Goal: Task Accomplishment & Management: Manage account settings

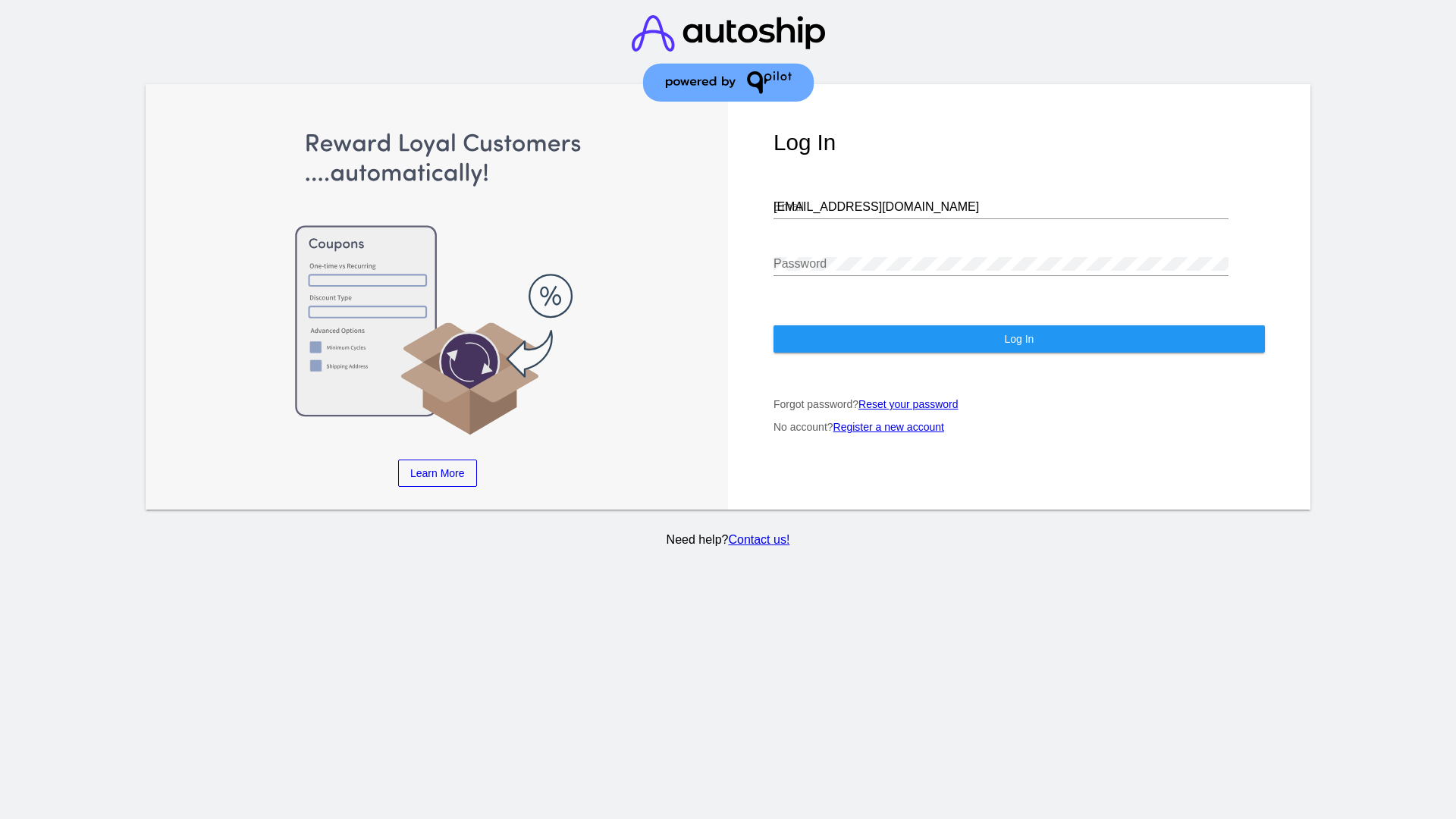
type input "[EMAIL_ADDRESS][DOMAIN_NAME]"
click at [1019, 339] on span "Log In" at bounding box center [1019, 339] width 29 height 12
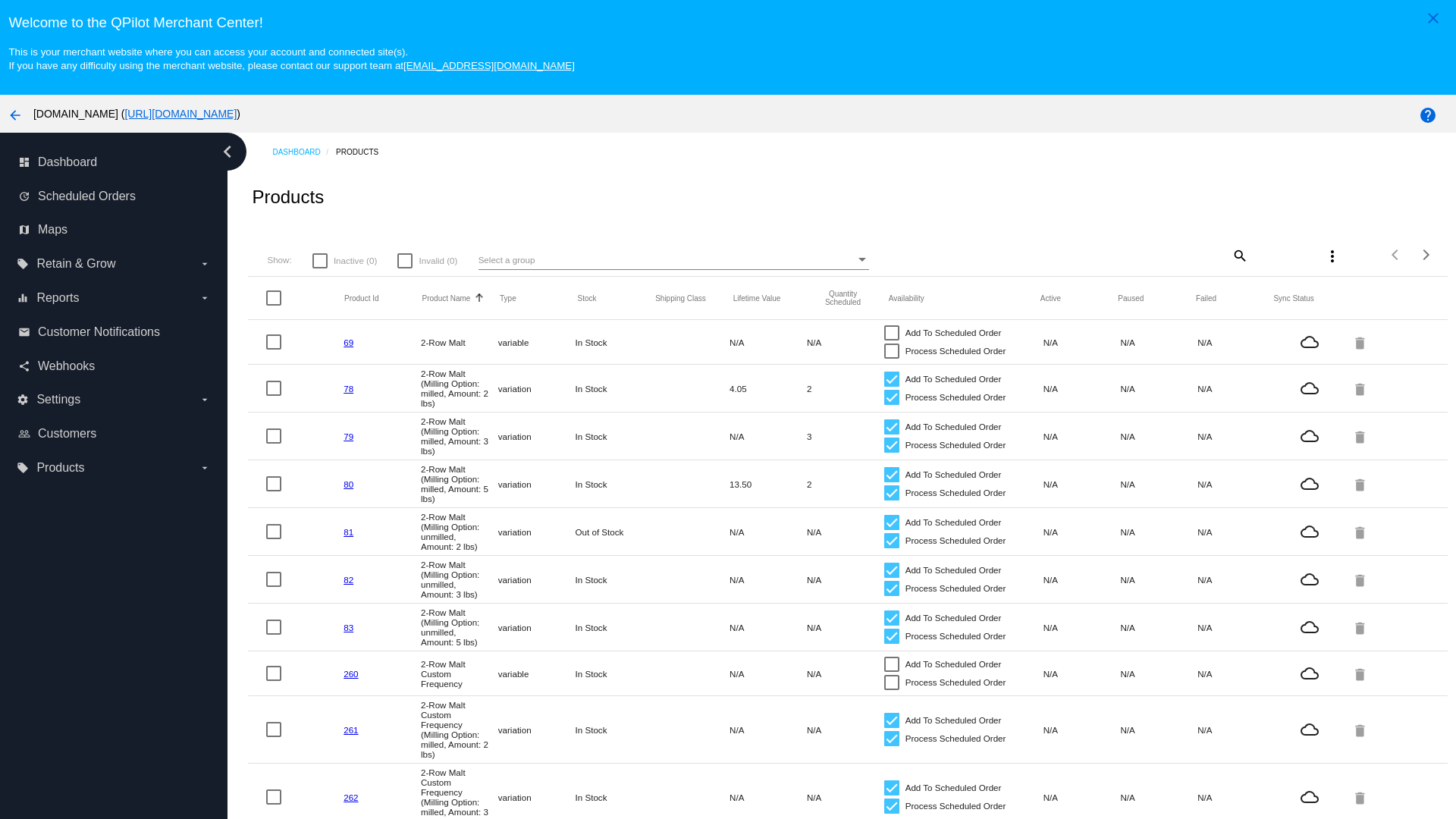
click at [1239, 254] on mat-icon "search" at bounding box center [1239, 254] width 18 height 23
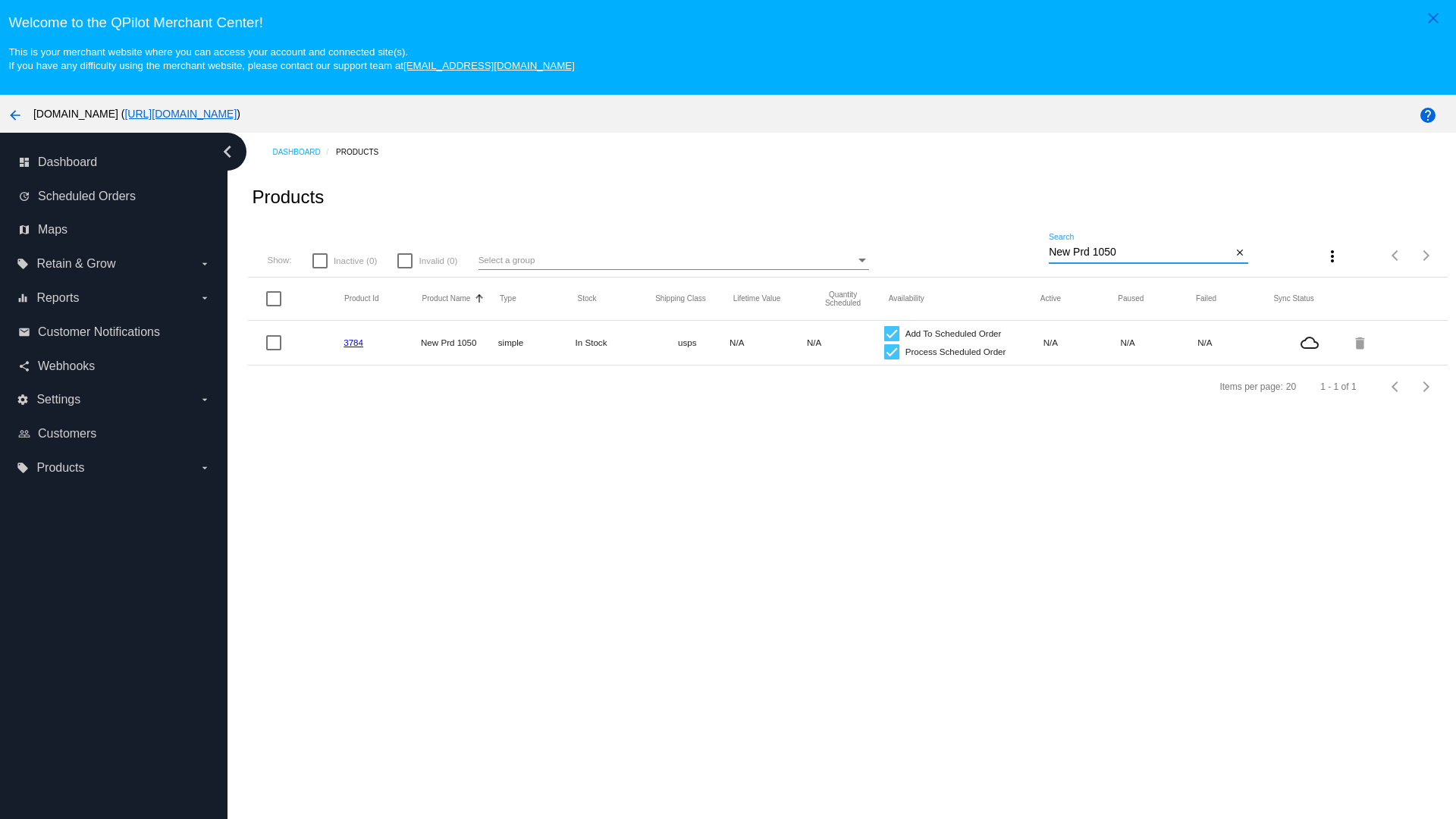
click at [354, 342] on link "3784" at bounding box center [353, 341] width 20 height 9
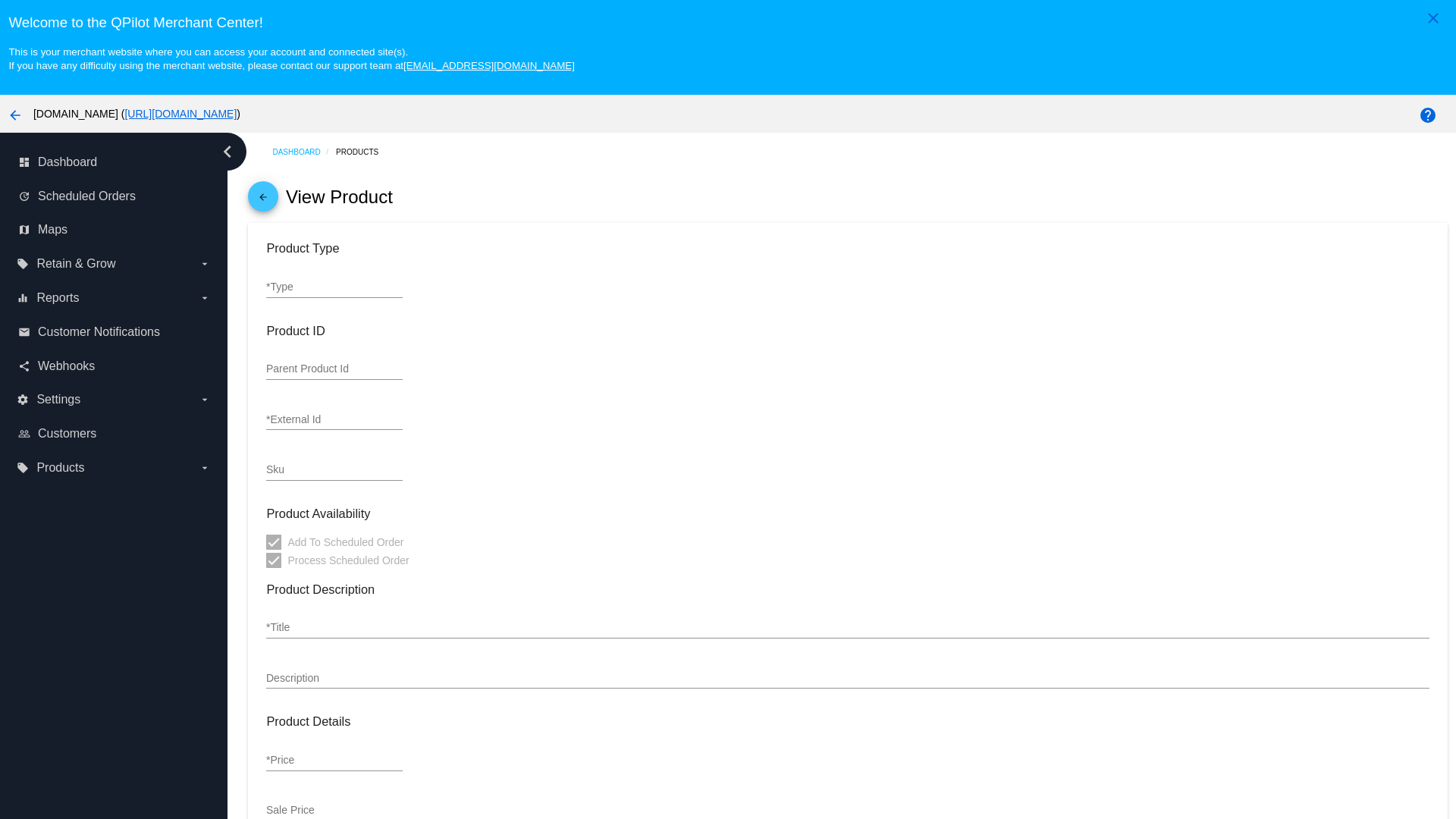
type input "simple"
type input "3784"
type input "new prd for testing"
type input "New Prd 1050"
type input "11"
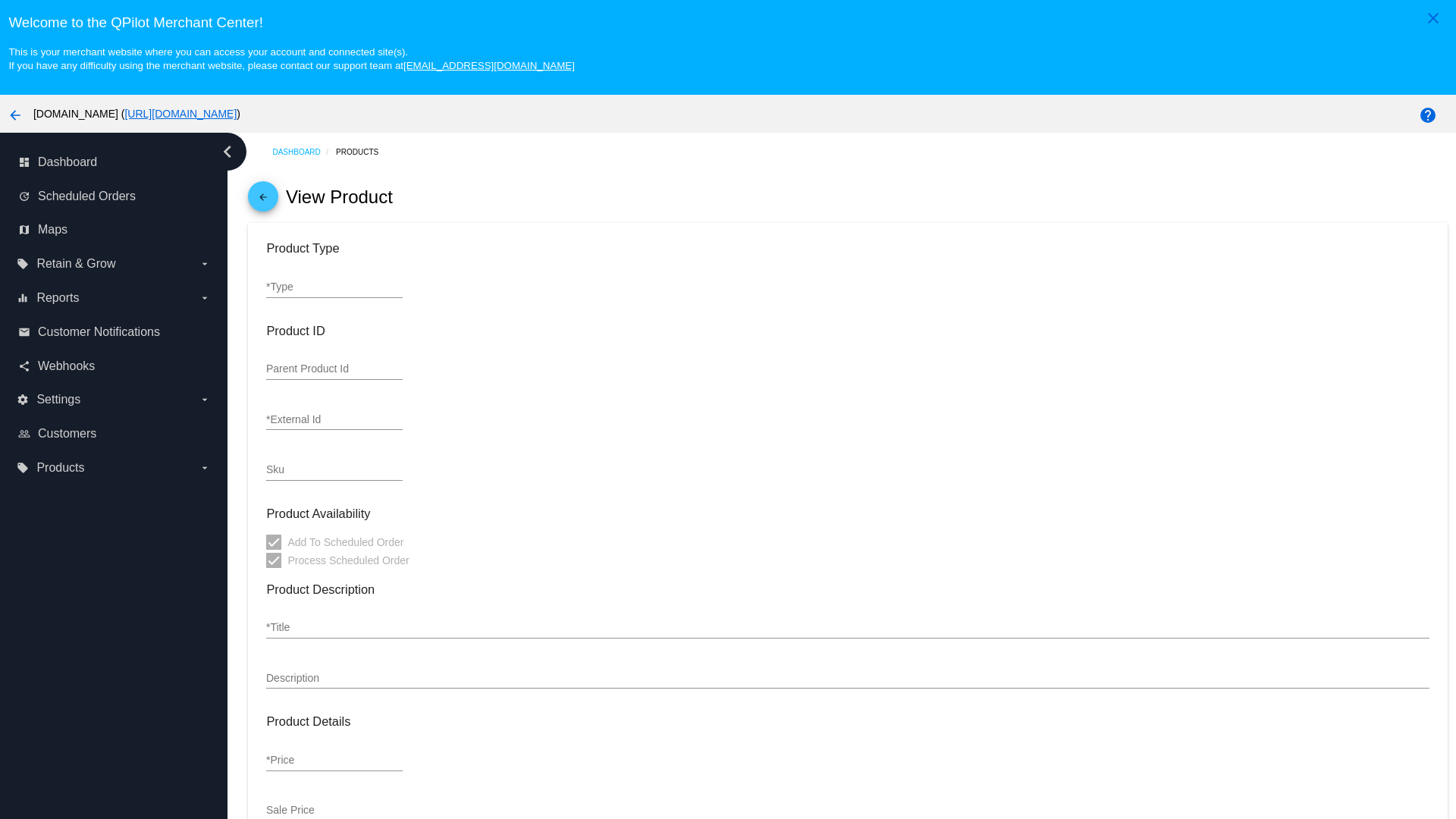
type input "9"
type input "2"
type input "10"
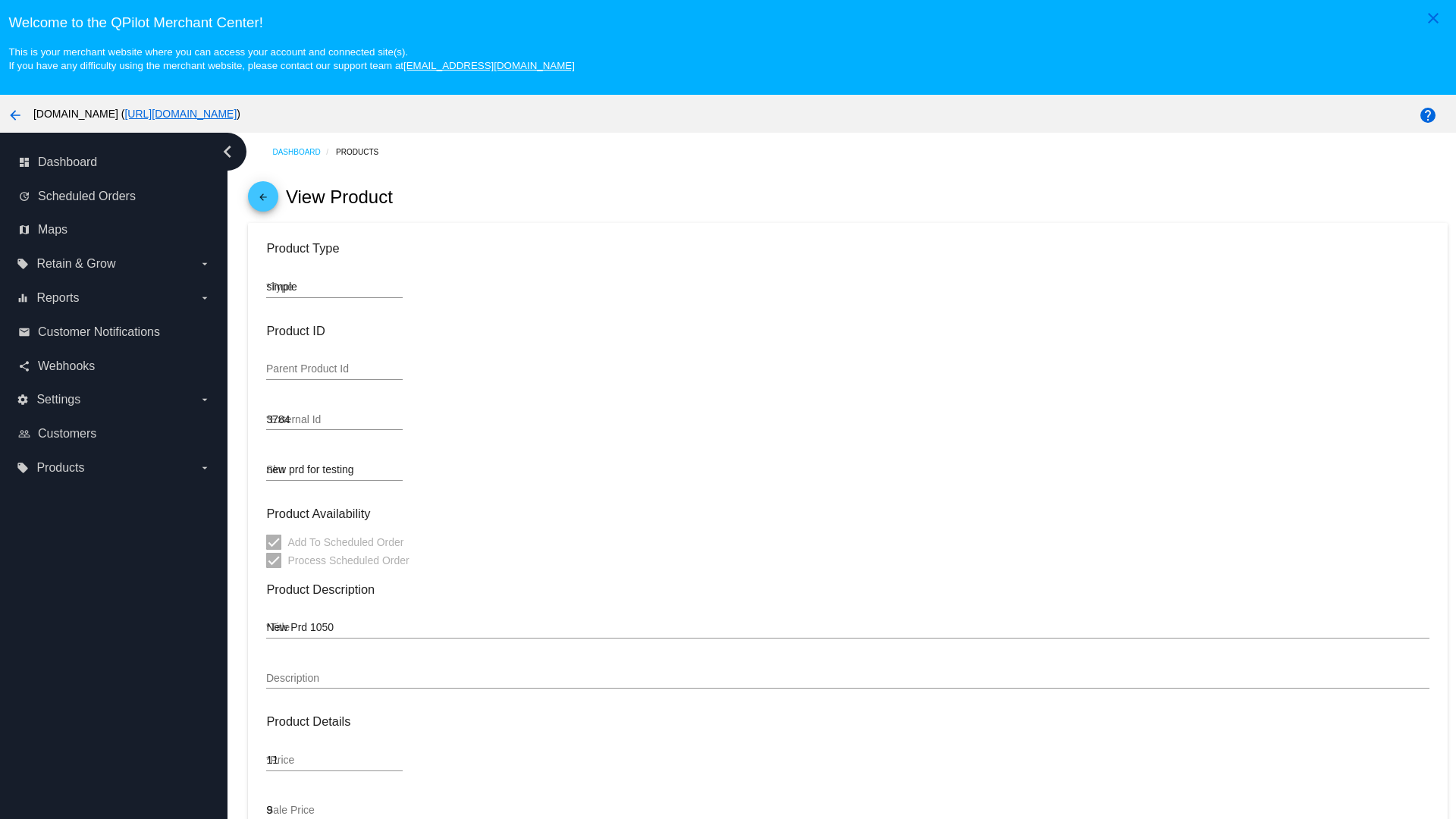
type input "usps"
type input "reduced-rate"
type input "In Stock"
click at [263, 200] on mat-icon "arrow_back" at bounding box center [263, 200] width 18 height 18
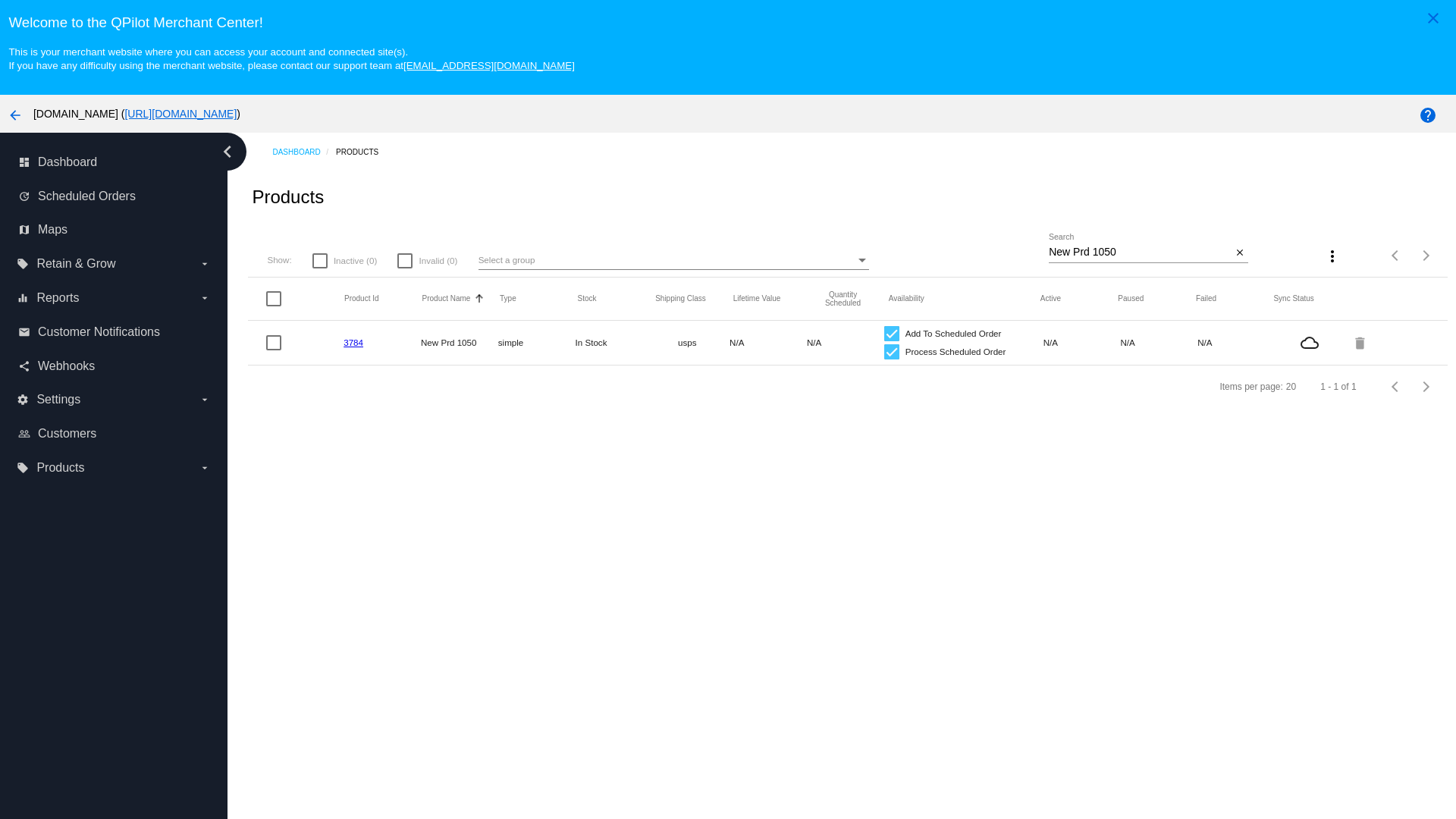
click at [1361, 342] on mat-icon "delete" at bounding box center [1361, 341] width 18 height 23
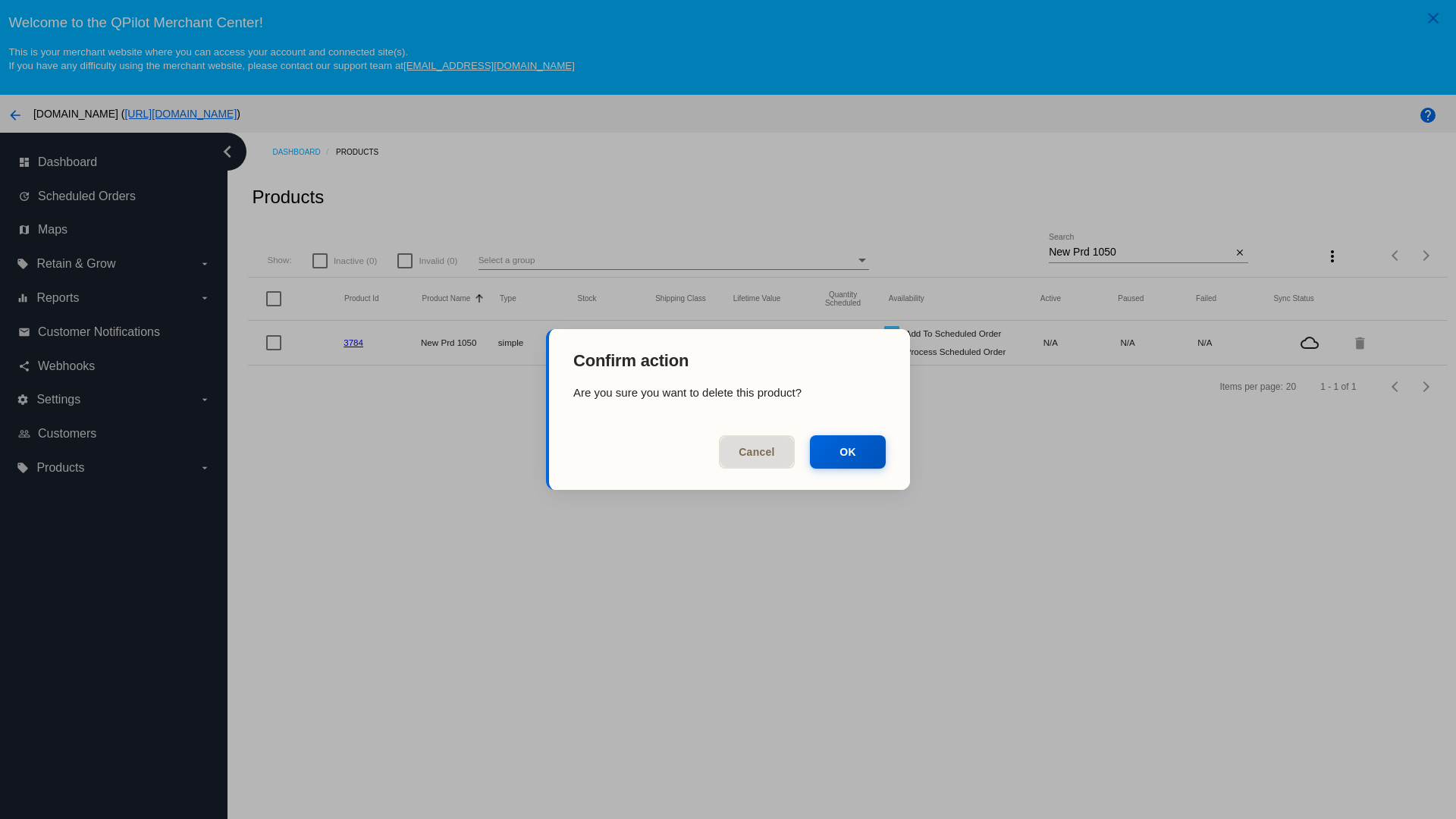
click at [848, 452] on button "OK" at bounding box center [848, 452] width 76 height 34
